Goal: Information Seeking & Learning: Check status

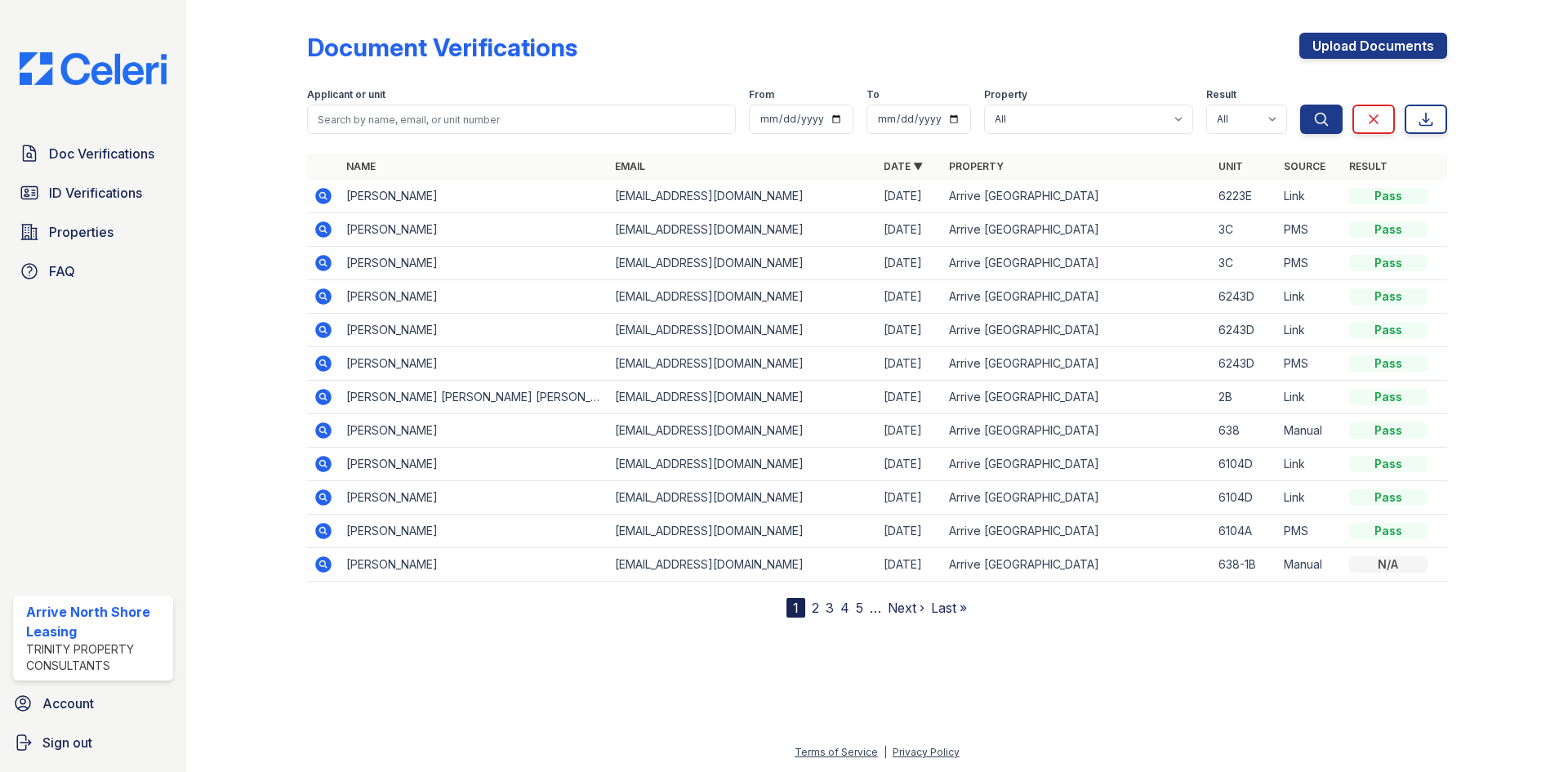
click at [319, 192] on icon at bounding box center [323, 196] width 16 height 16
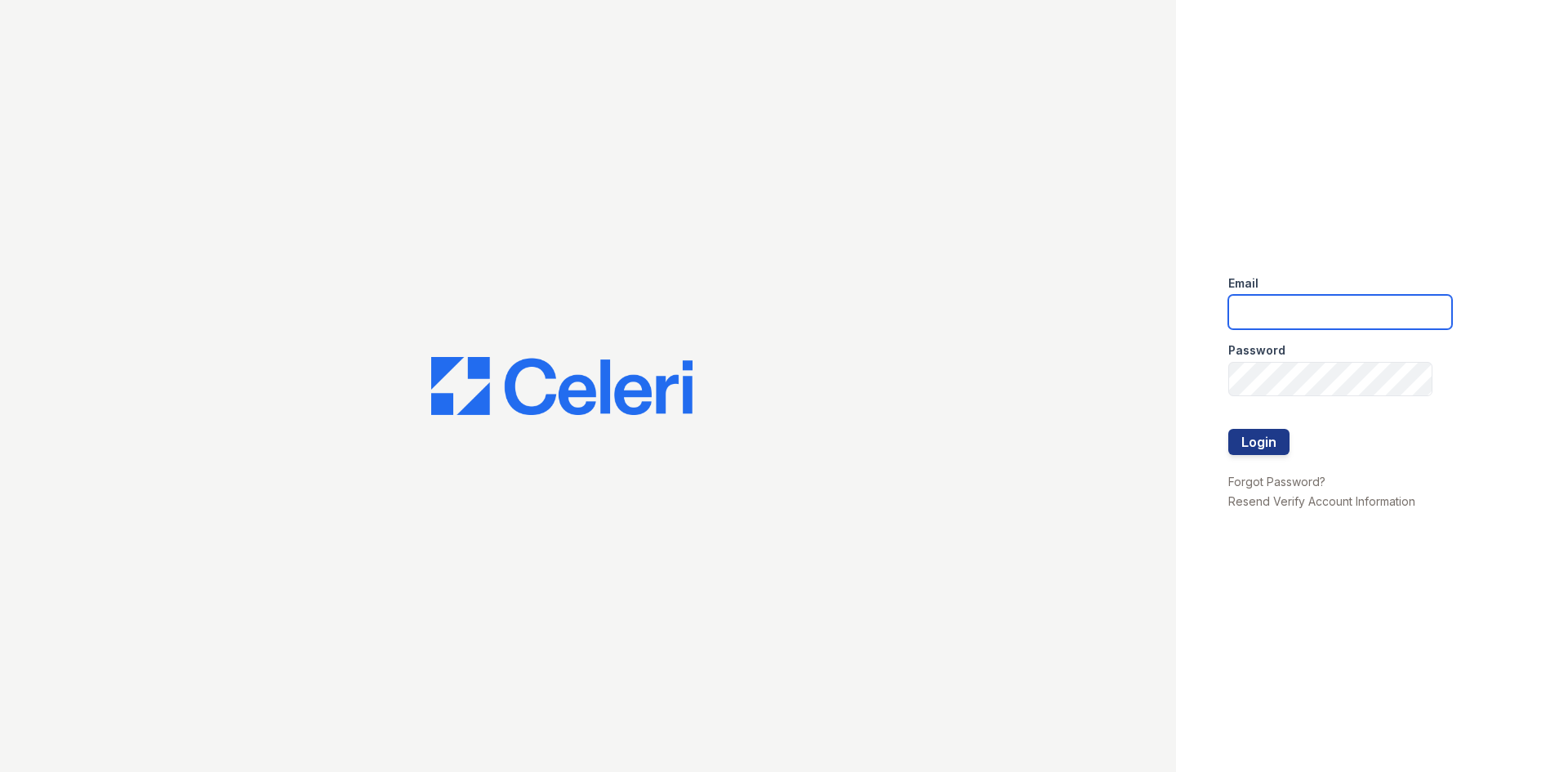
click at [1262, 295] on input "email" at bounding box center [1340, 312] width 224 height 35
type input "[EMAIL_ADDRESS][DOMAIN_NAME]"
click at [1260, 452] on button "Login" at bounding box center [1258, 442] width 61 height 27
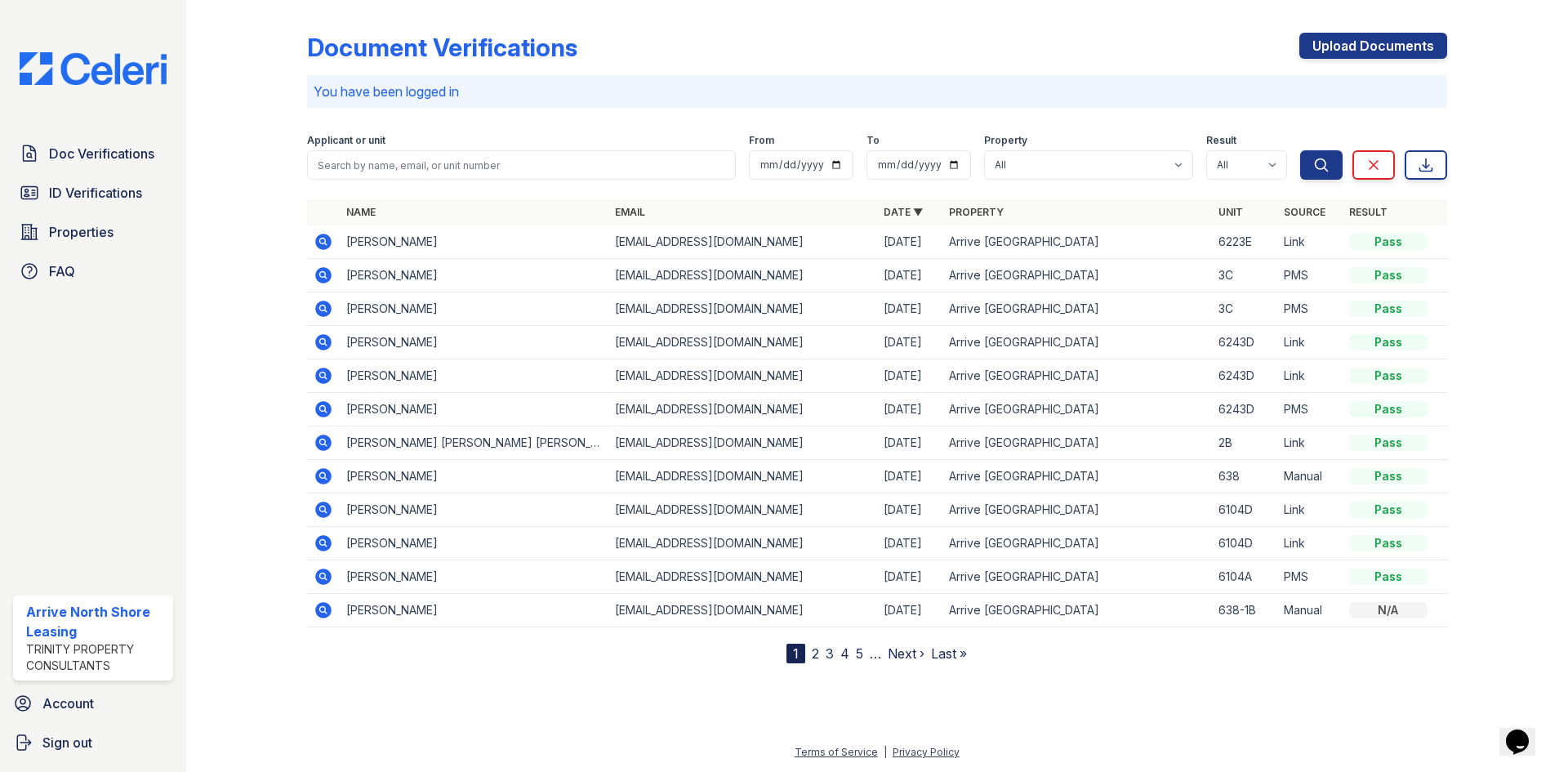
click at [324, 89] on p "You have been logged in" at bounding box center [877, 91] width 1127 height 19
click at [325, 89] on p "You have been logged in" at bounding box center [877, 91] width 1127 height 19
click at [444, 93] on p "You have been logged in" at bounding box center [877, 91] width 1127 height 19
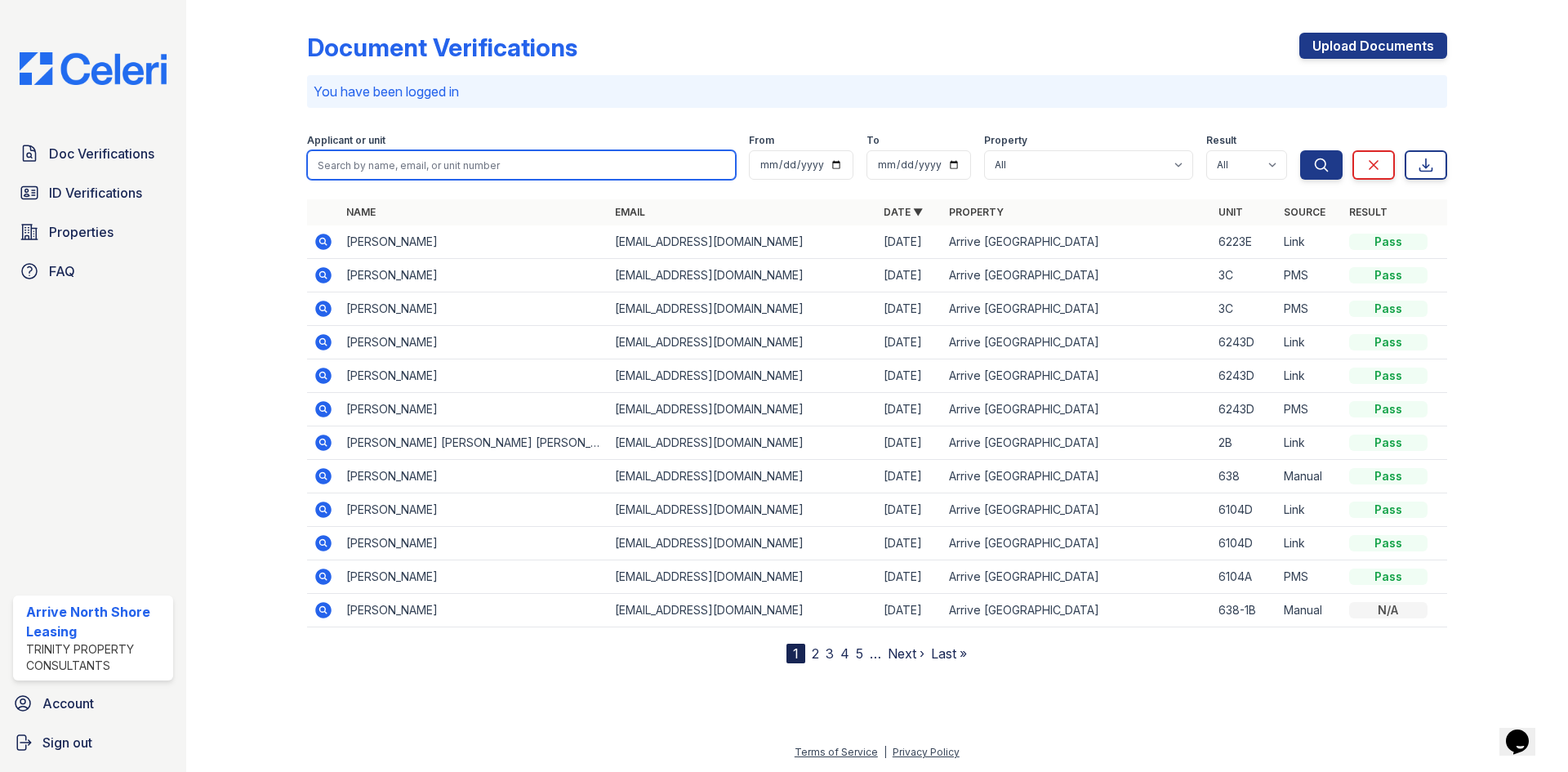
click at [445, 166] on input "search" at bounding box center [521, 165] width 429 height 29
type input "maya"
click at [1300, 151] on button "Search" at bounding box center [1321, 165] width 42 height 29
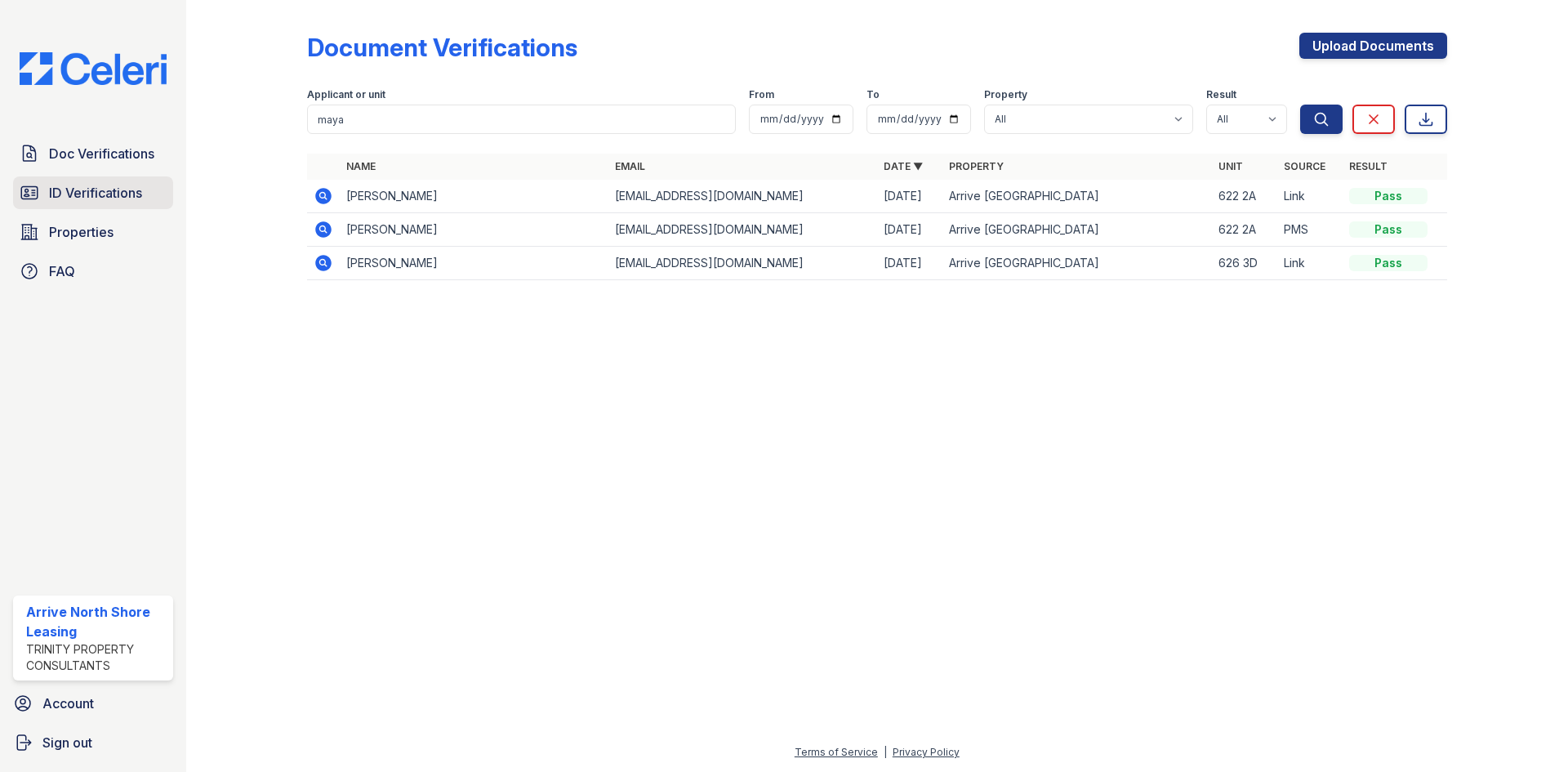
click at [36, 189] on icon at bounding box center [29, 193] width 19 height 19
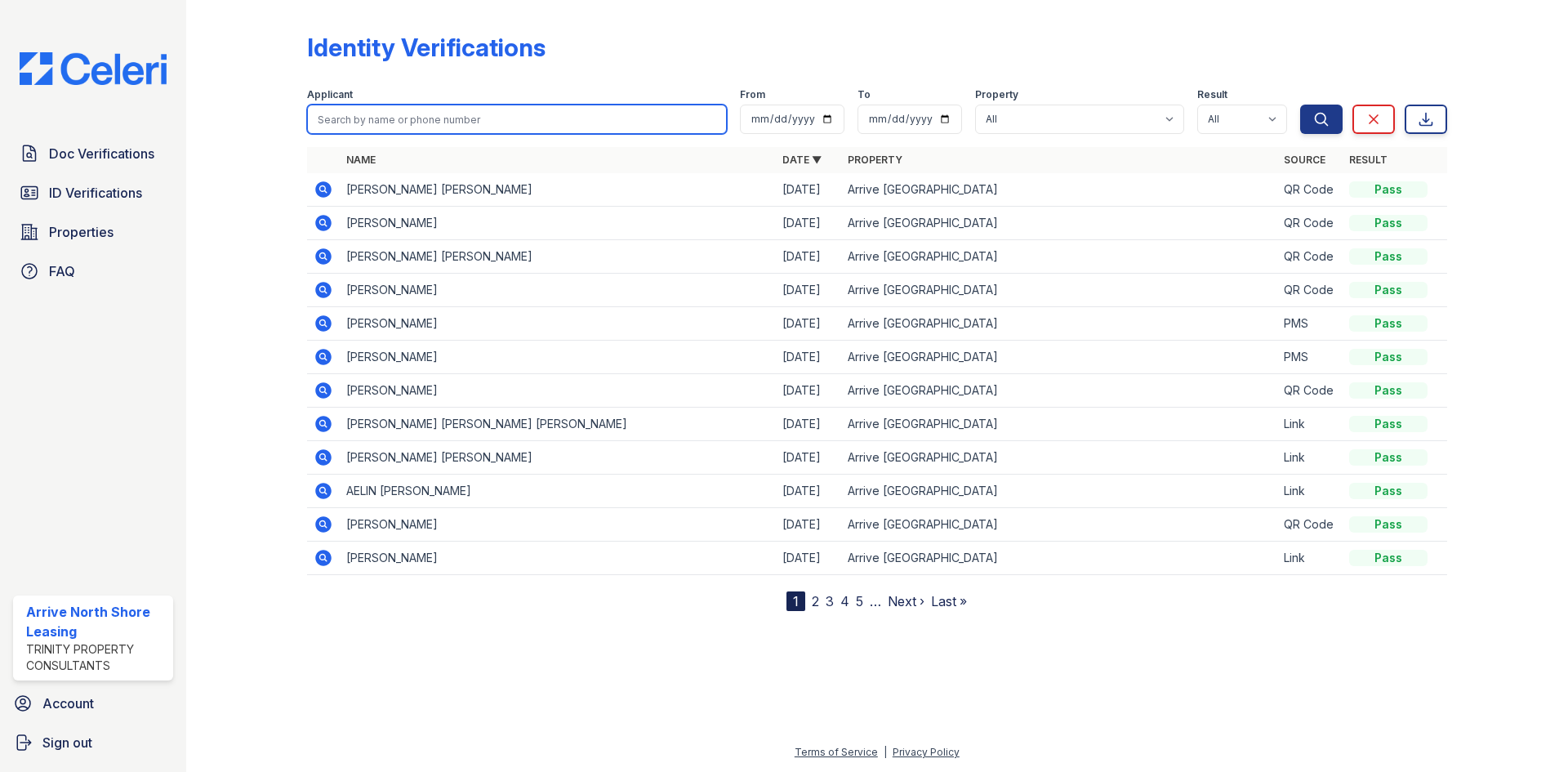
click at [328, 120] on input "search" at bounding box center [517, 119] width 420 height 29
type input "maya"
click at [1300, 104] on button "Search" at bounding box center [1321, 119] width 42 height 29
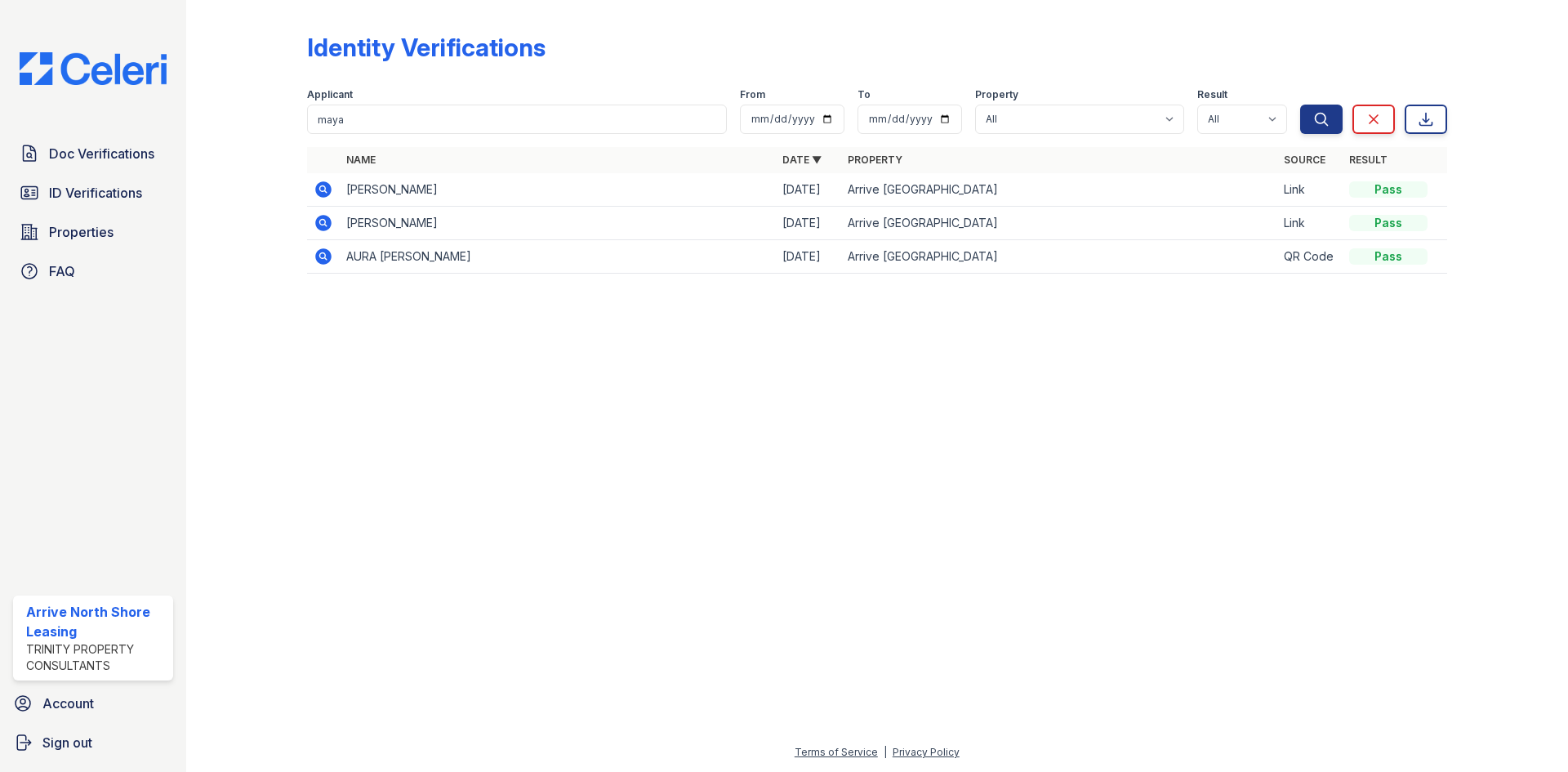
click at [321, 189] on icon at bounding box center [322, 188] width 4 height 4
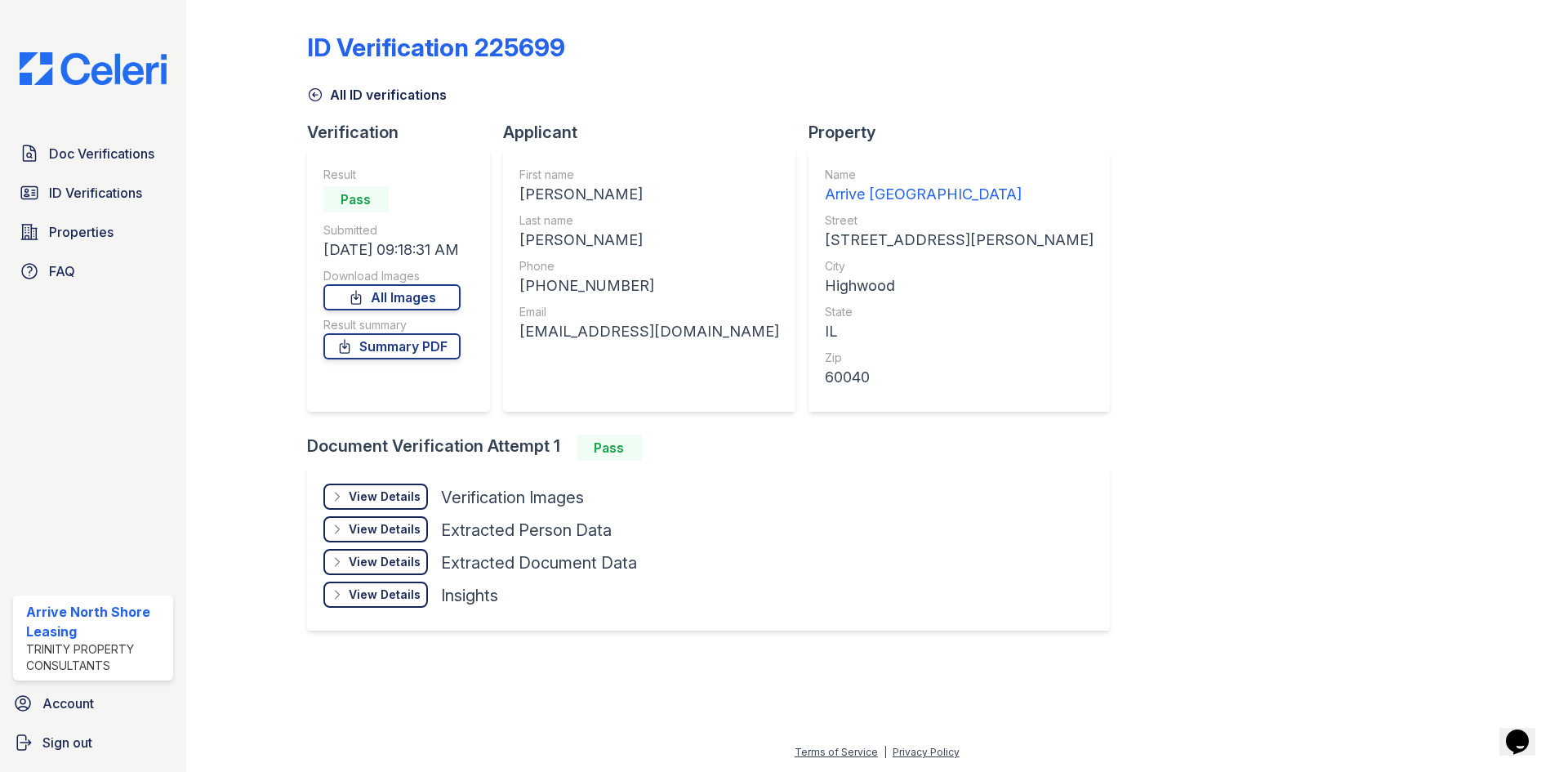
click at [375, 497] on div "View Details" at bounding box center [384, 497] width 72 height 16
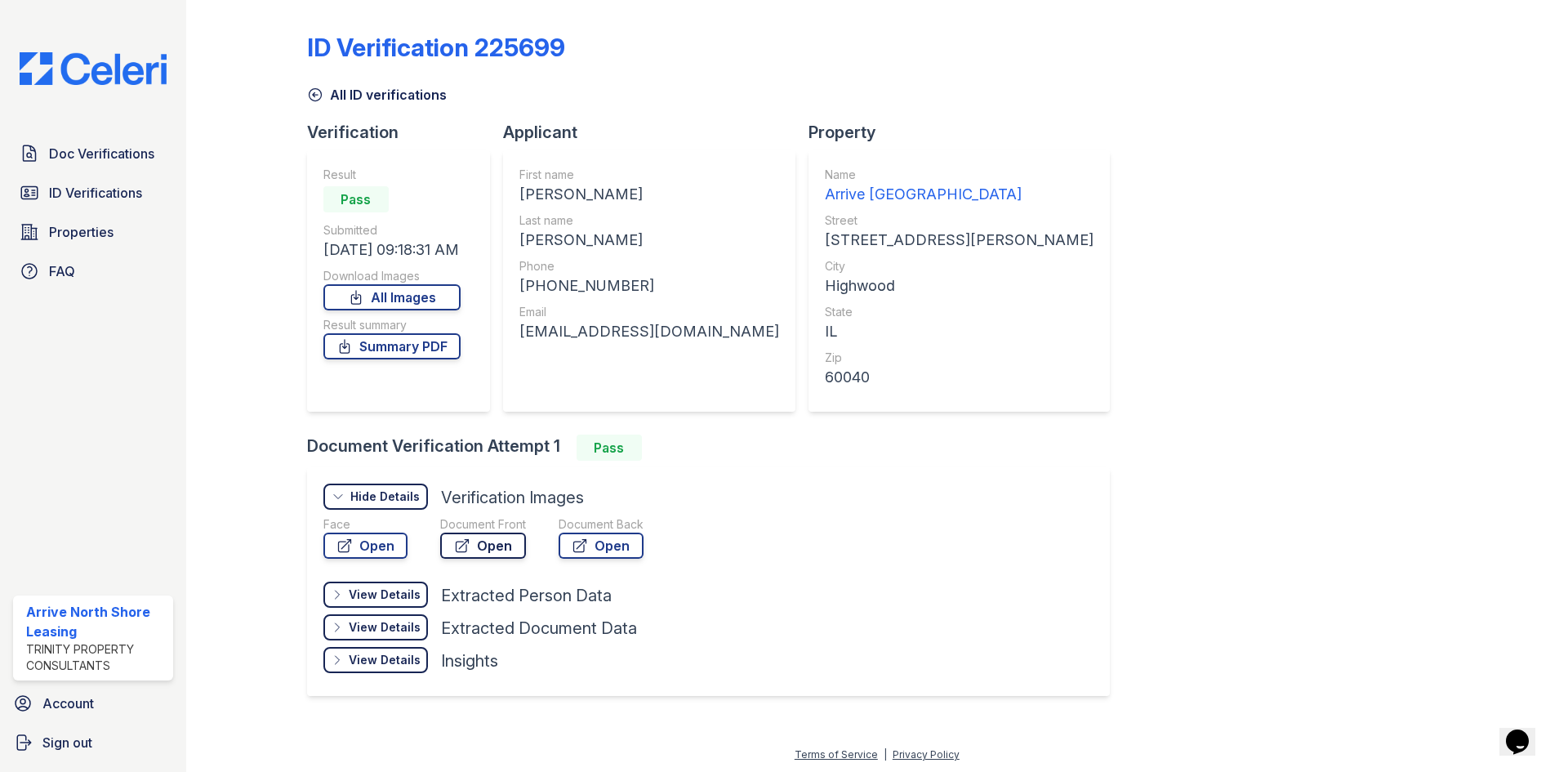
click at [484, 549] on link "Open" at bounding box center [483, 545] width 86 height 27
click at [127, 151] on span "Doc Verifications" at bounding box center [101, 153] width 105 height 19
